Goal: Task Accomplishment & Management: Use online tool/utility

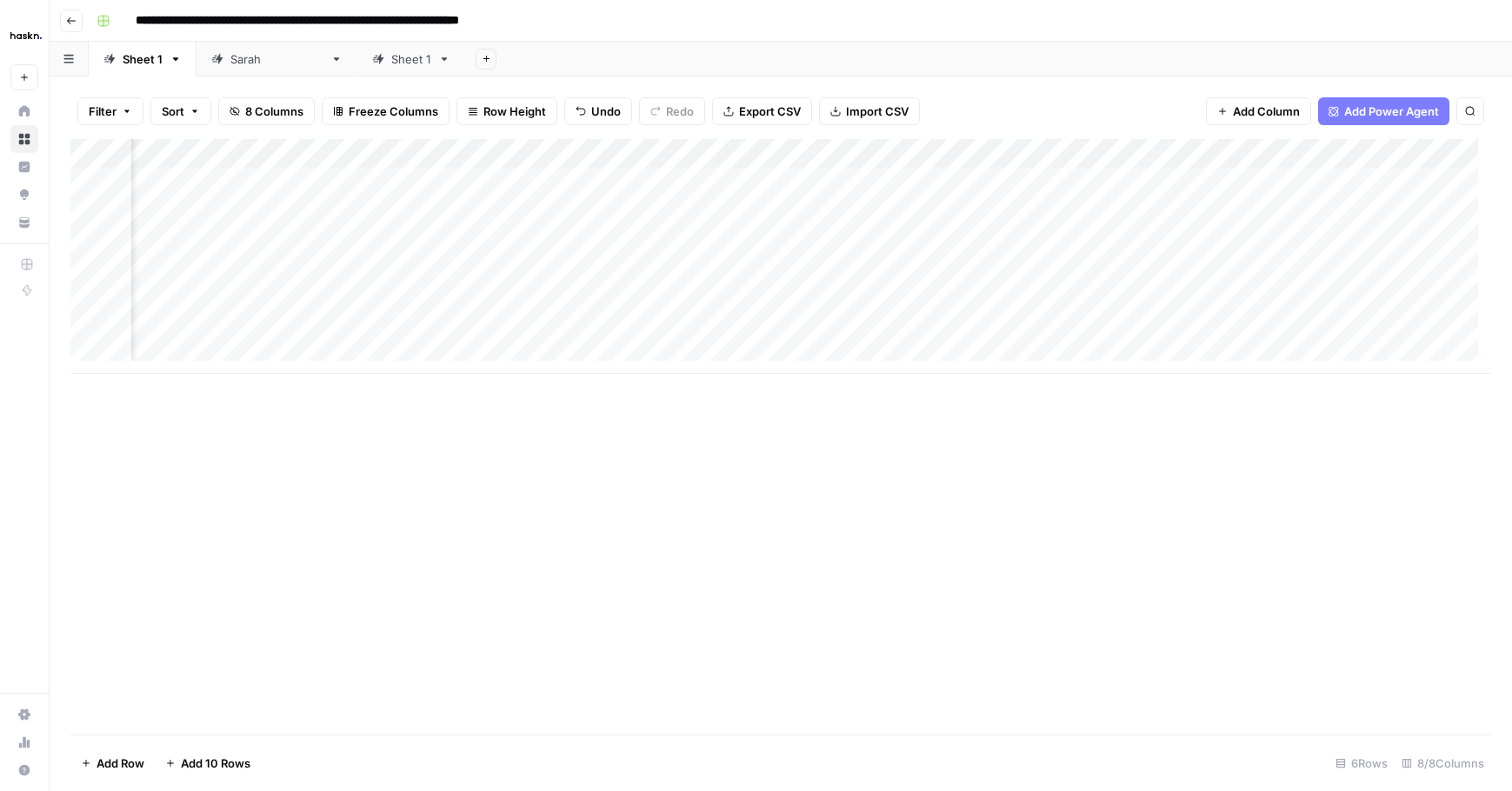
scroll to position [0, 453]
click at [249, 60] on div "[PERSON_NAME]" at bounding box center [277, 59] width 93 height 18
click at [589, 187] on div "Add Column" at bounding box center [780, 331] width 1421 height 382
click at [1233, 183] on div "Add Column" at bounding box center [780, 331] width 1421 height 382
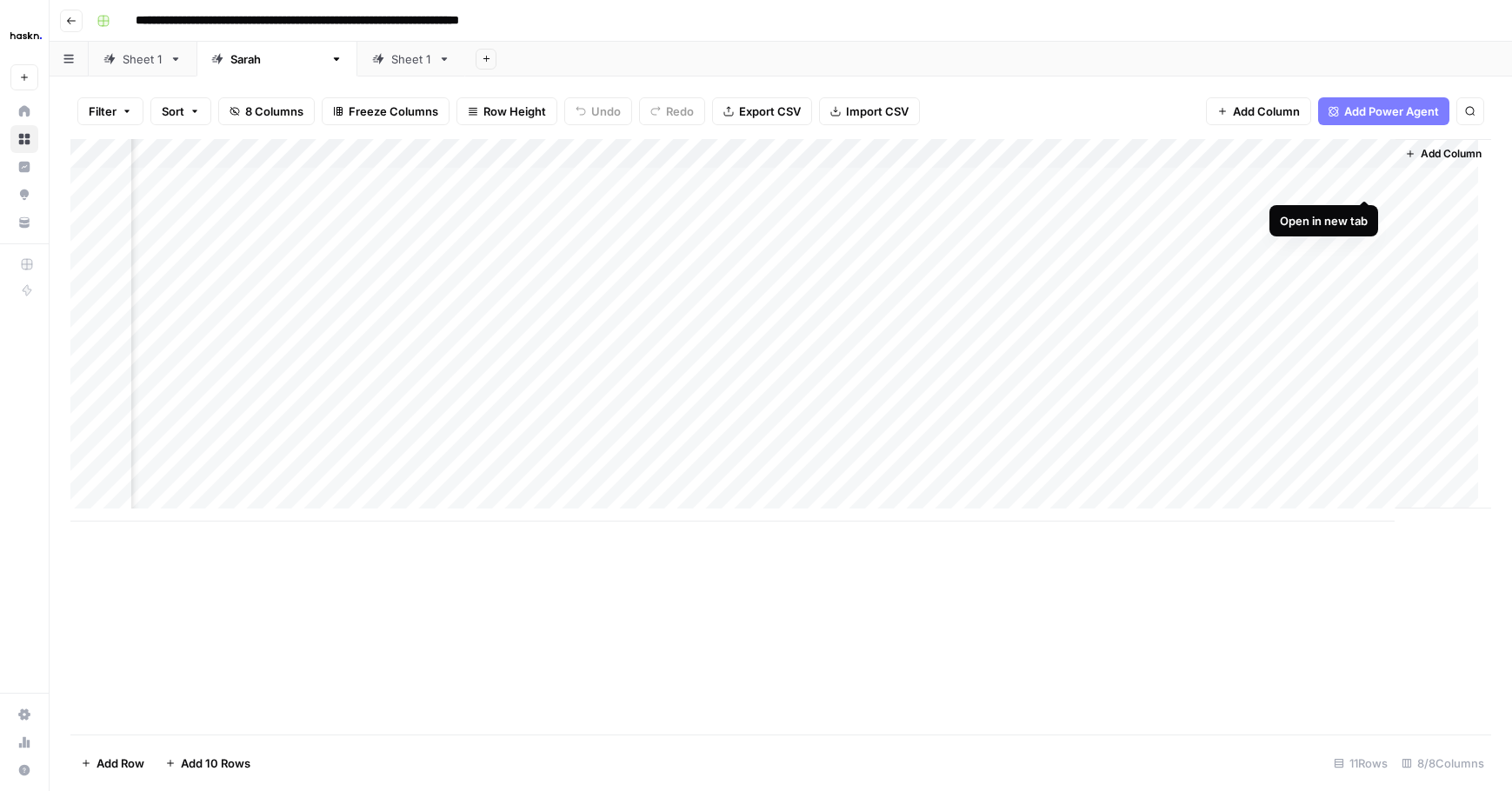
click at [1367, 182] on div "Add Column" at bounding box center [780, 331] width 1421 height 382
click at [1147, 237] on div "Add Column" at bounding box center [780, 331] width 1421 height 382
click at [585, 240] on div "Add Column" at bounding box center [780, 331] width 1421 height 382
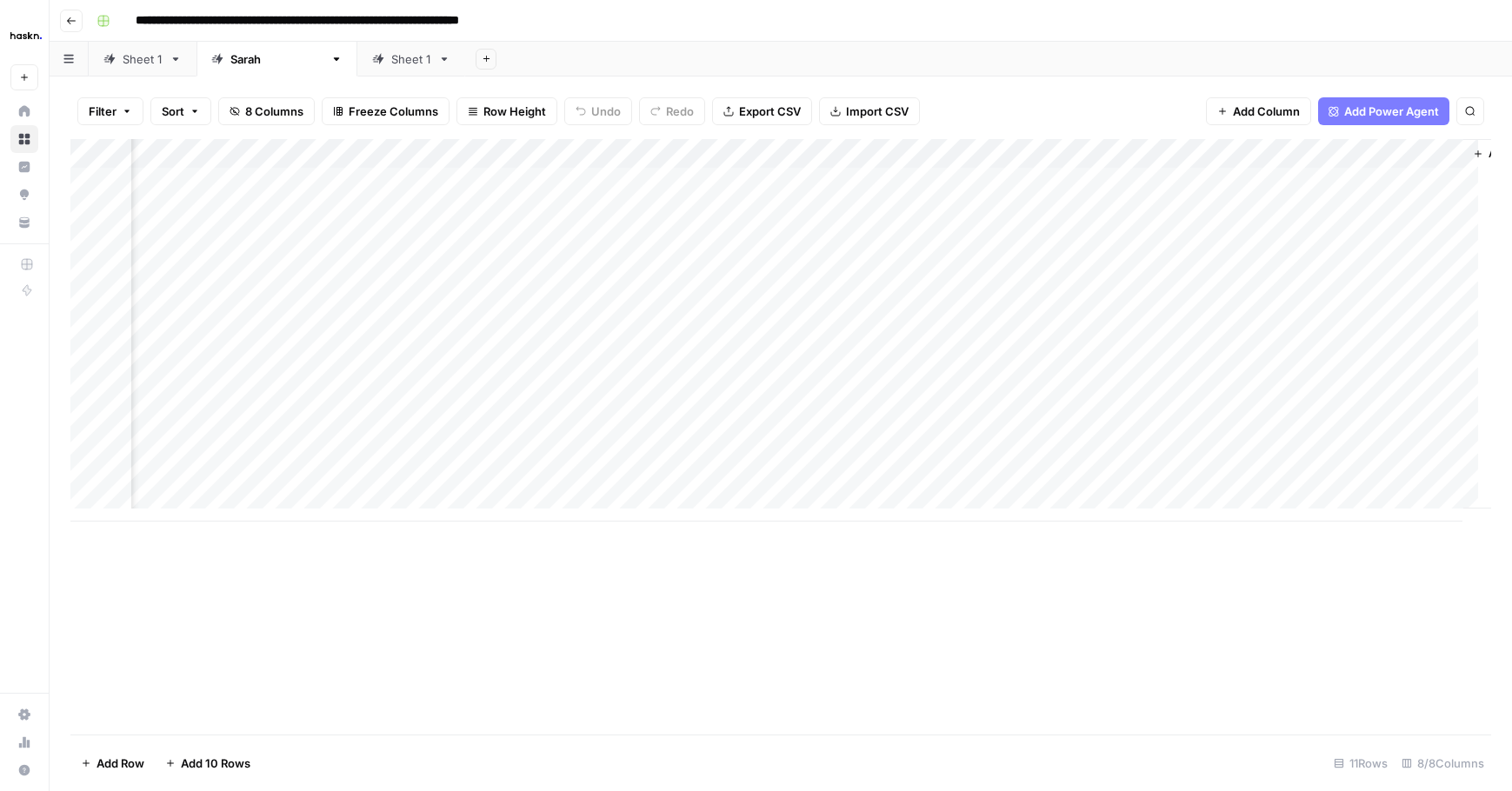
scroll to position [0, 372]
